Goal: Find specific page/section: Find specific page/section

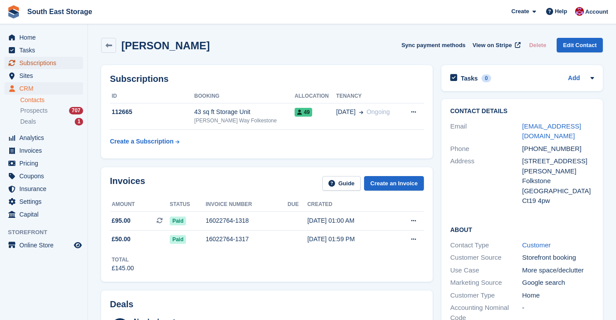
click at [43, 62] on span "Subscriptions" at bounding box center [45, 63] width 53 height 12
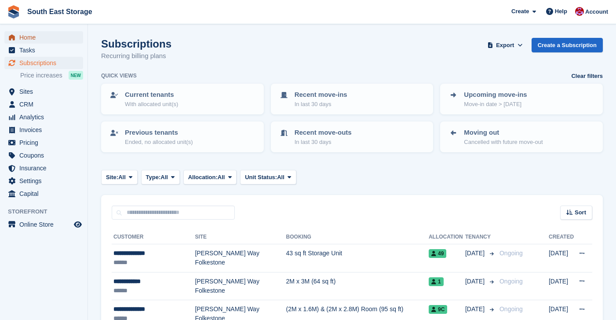
click at [35, 38] on span "Home" at bounding box center [45, 37] width 53 height 12
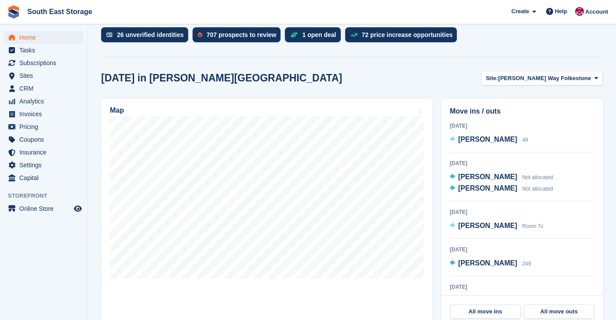
scroll to position [192, 0]
